Goal: Transaction & Acquisition: Purchase product/service

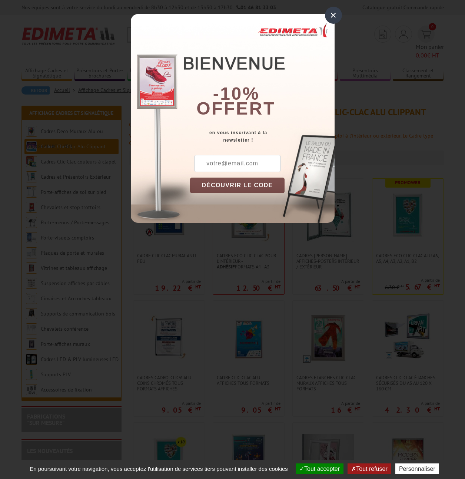
click at [336, 15] on div "×" at bounding box center [333, 15] width 17 height 17
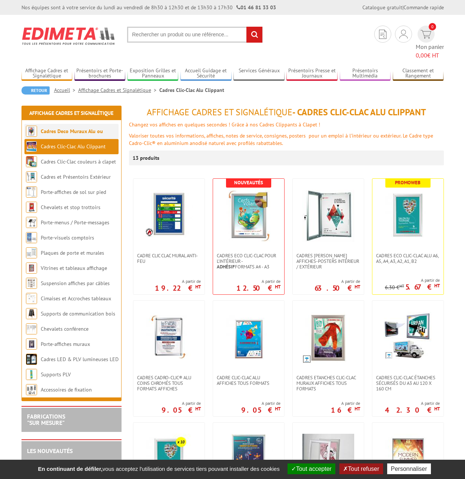
click at [103, 128] on link "Cadres Deco Muraux Alu ou [GEOGRAPHIC_DATA]" at bounding box center [64, 139] width 77 height 22
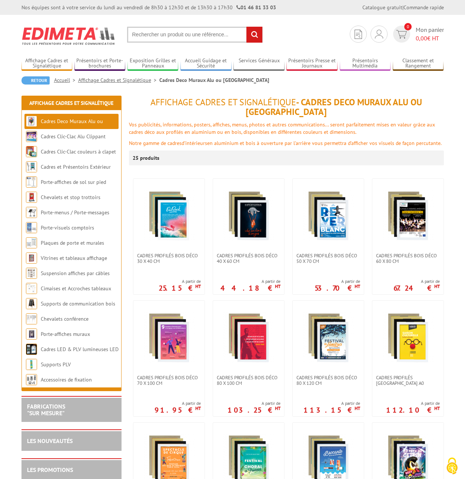
scroll to position [260, 0]
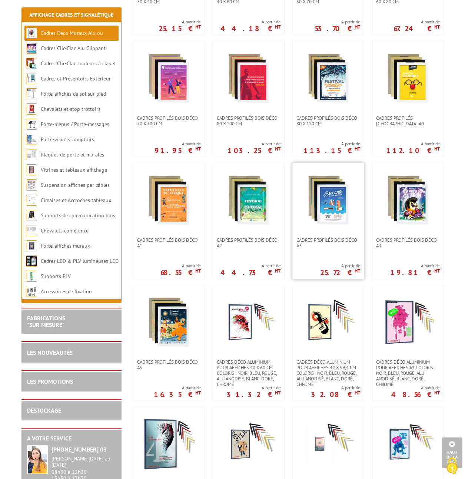
click at [325, 186] on img at bounding box center [329, 200] width 52 height 52
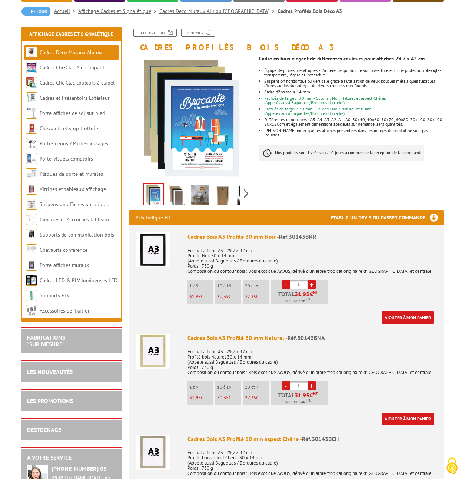
scroll to position [74, 0]
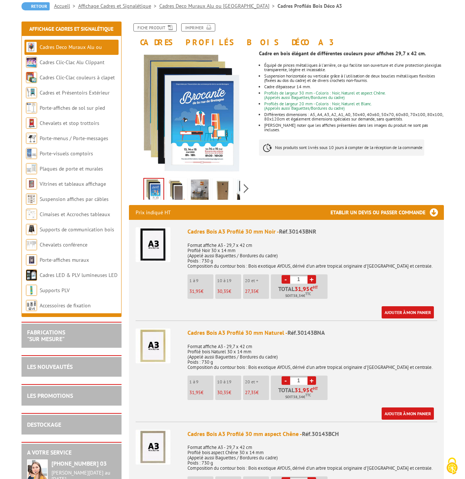
click at [159, 351] on img at bounding box center [153, 345] width 35 height 35
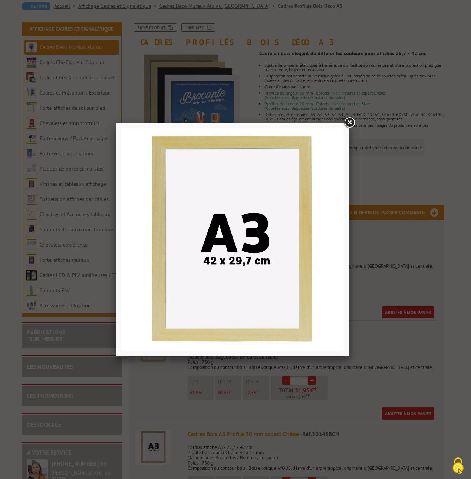
click at [410, 277] on div at bounding box center [235, 239] width 471 height 479
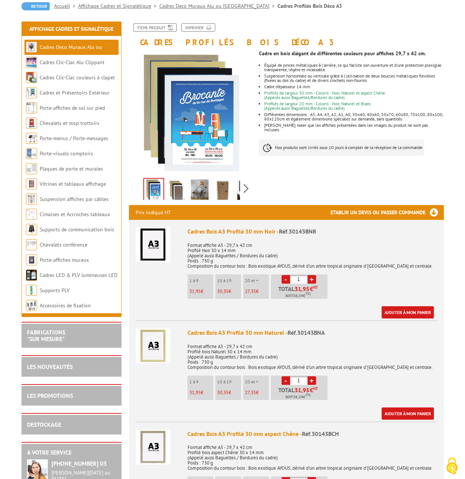
click at [152, 242] on img at bounding box center [153, 244] width 35 height 35
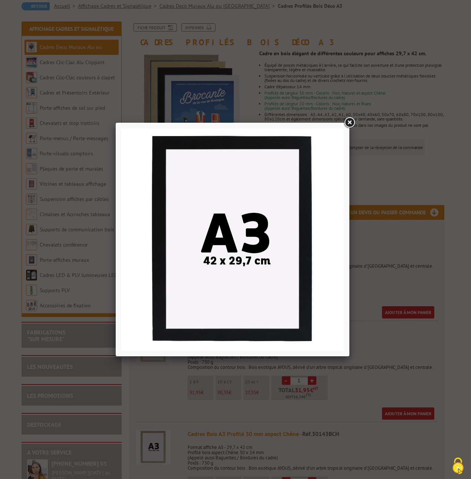
click at [394, 230] on div at bounding box center [235, 239] width 471 height 479
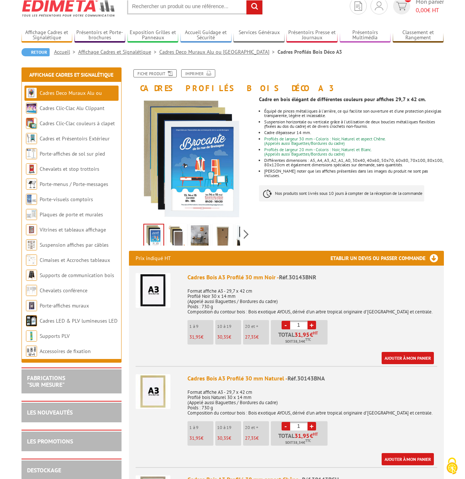
scroll to position [0, 0]
